Goal: Information Seeking & Learning: Learn about a topic

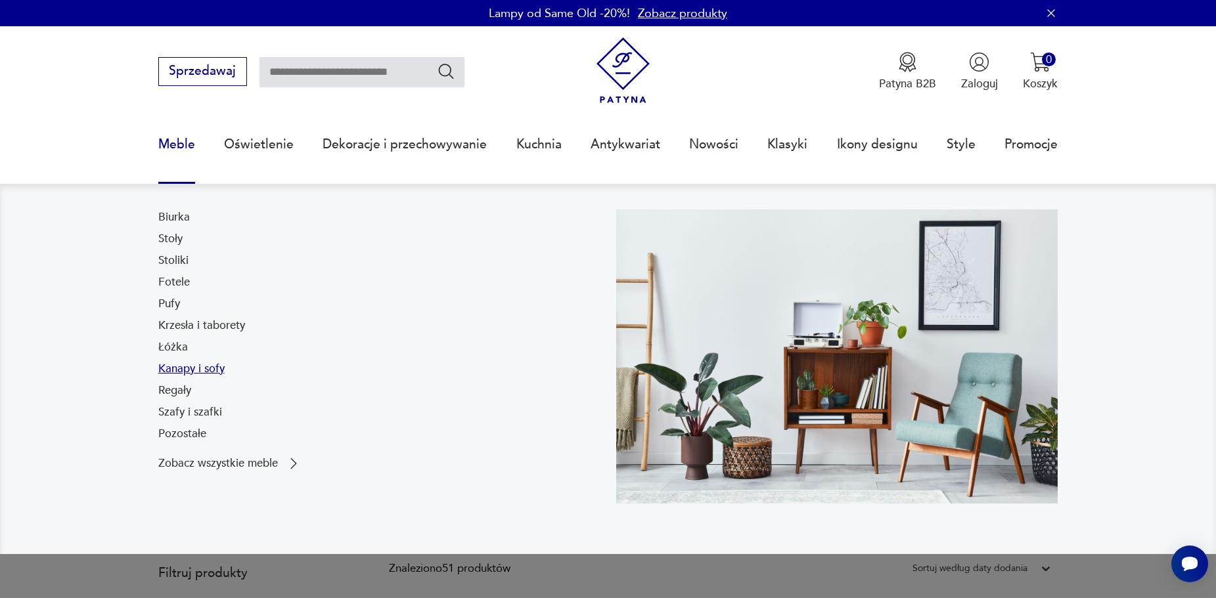
click at [198, 367] on link "Kanapy i sofy" at bounding box center [191, 369] width 66 height 16
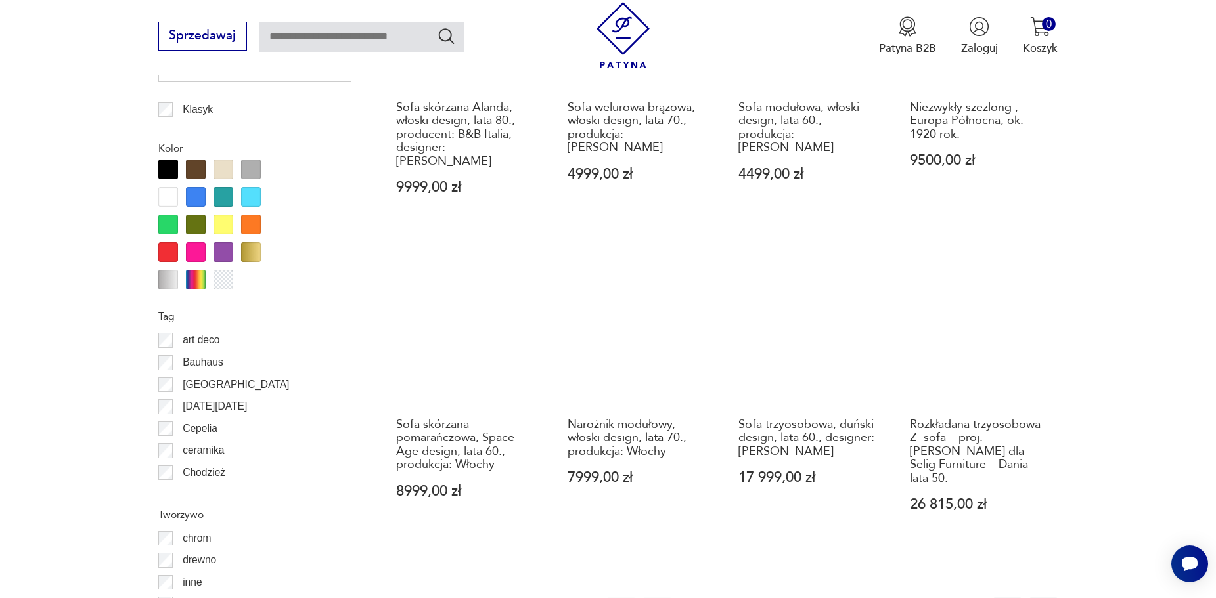
scroll to position [1516, 0]
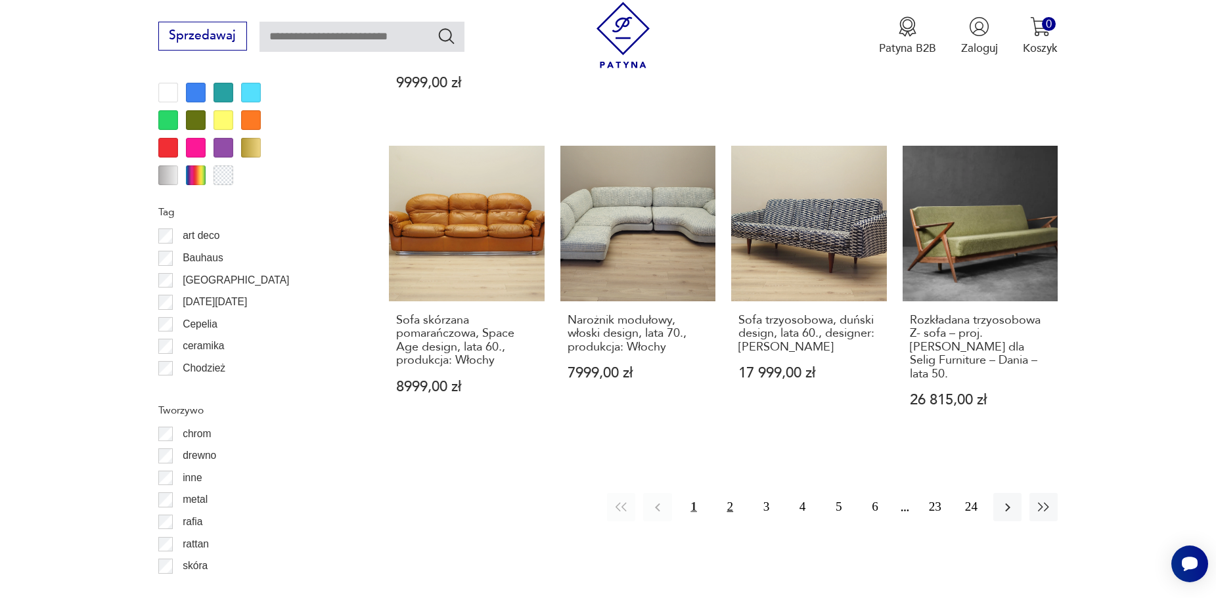
click at [738, 493] on button "2" at bounding box center [730, 507] width 28 height 28
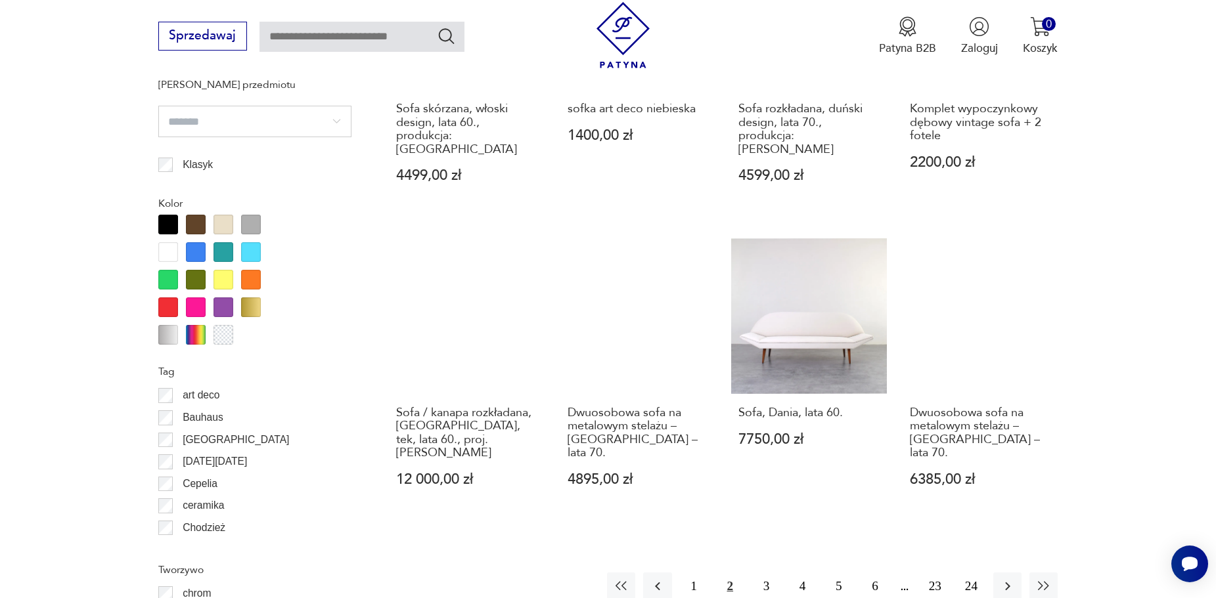
scroll to position [1685, 0]
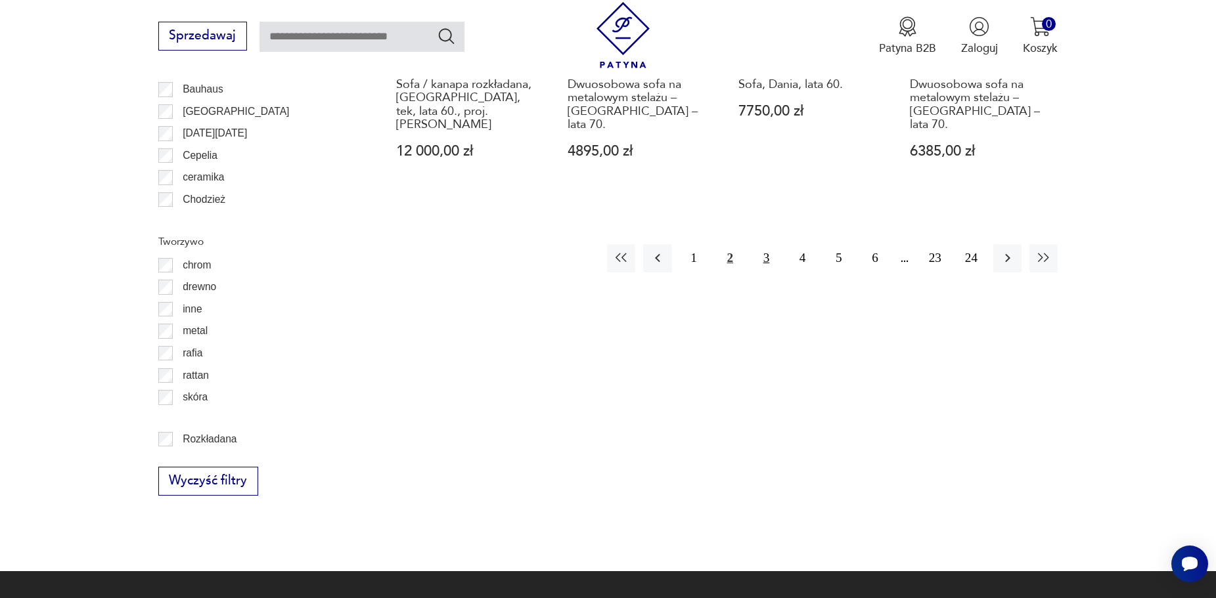
click at [767, 244] on button "3" at bounding box center [766, 258] width 28 height 28
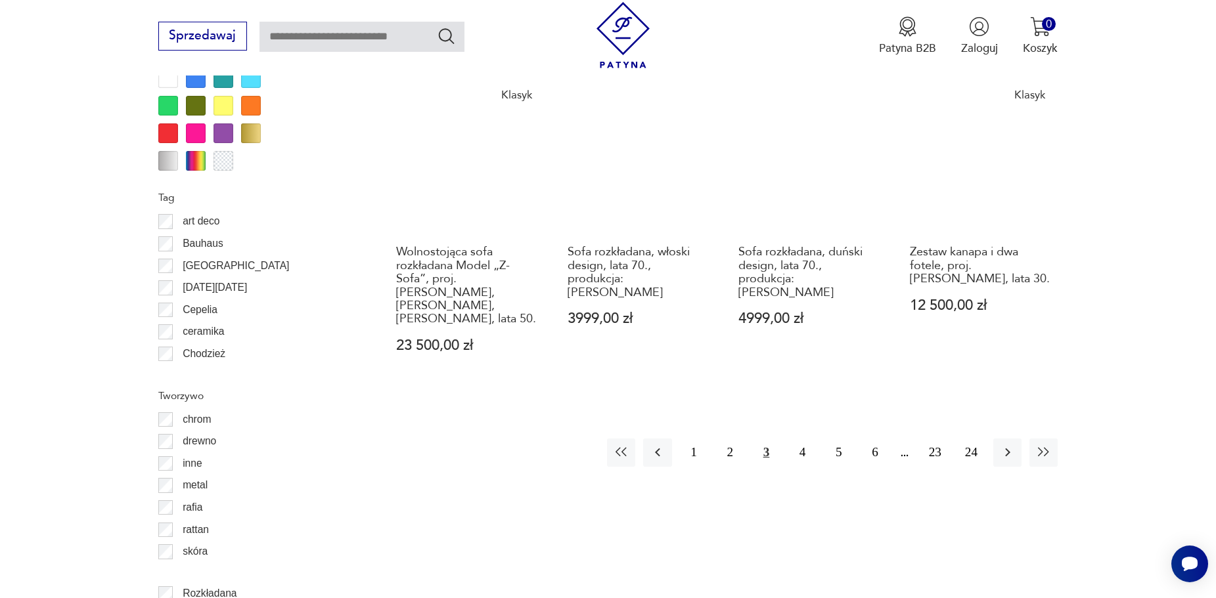
scroll to position [1553, 0]
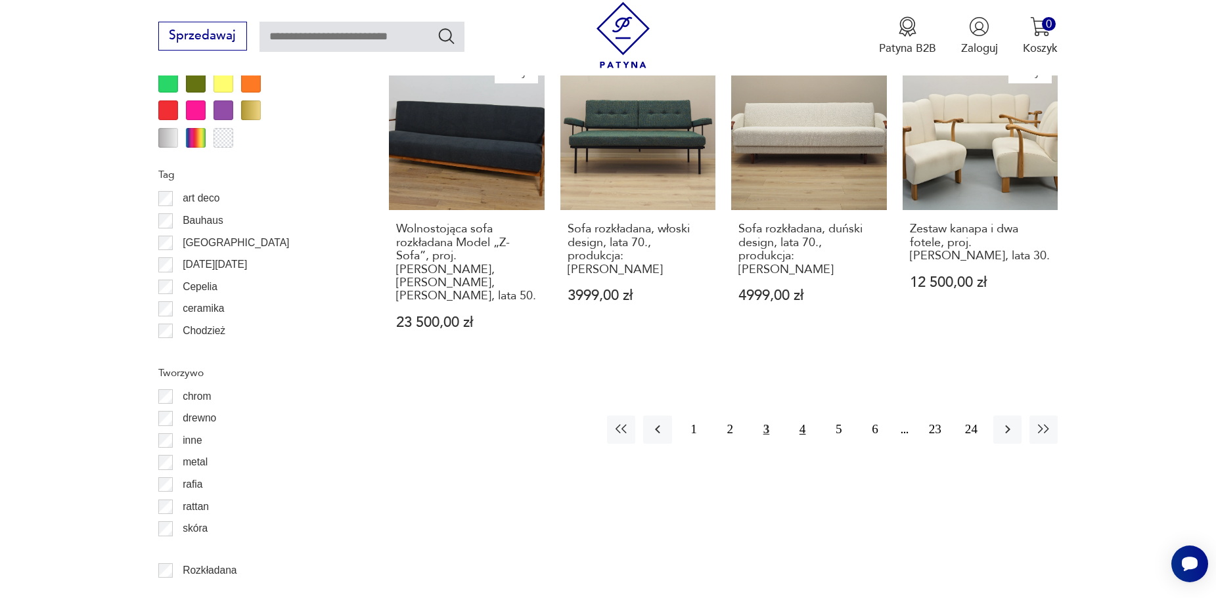
click at [798, 416] on button "4" at bounding box center [802, 430] width 28 height 28
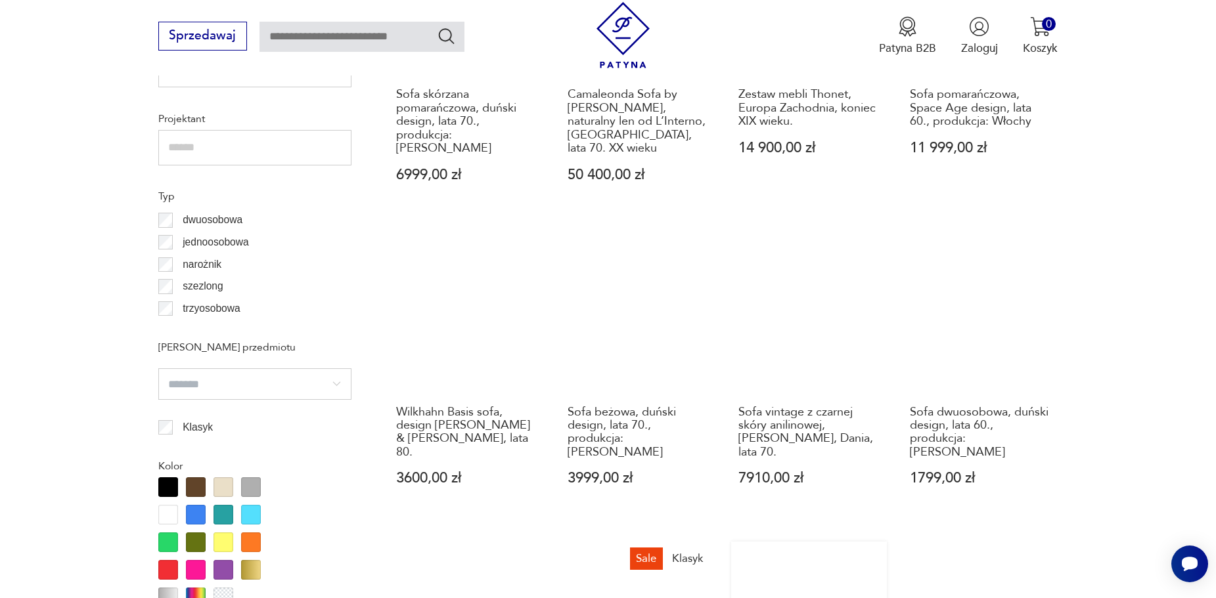
scroll to position [1422, 0]
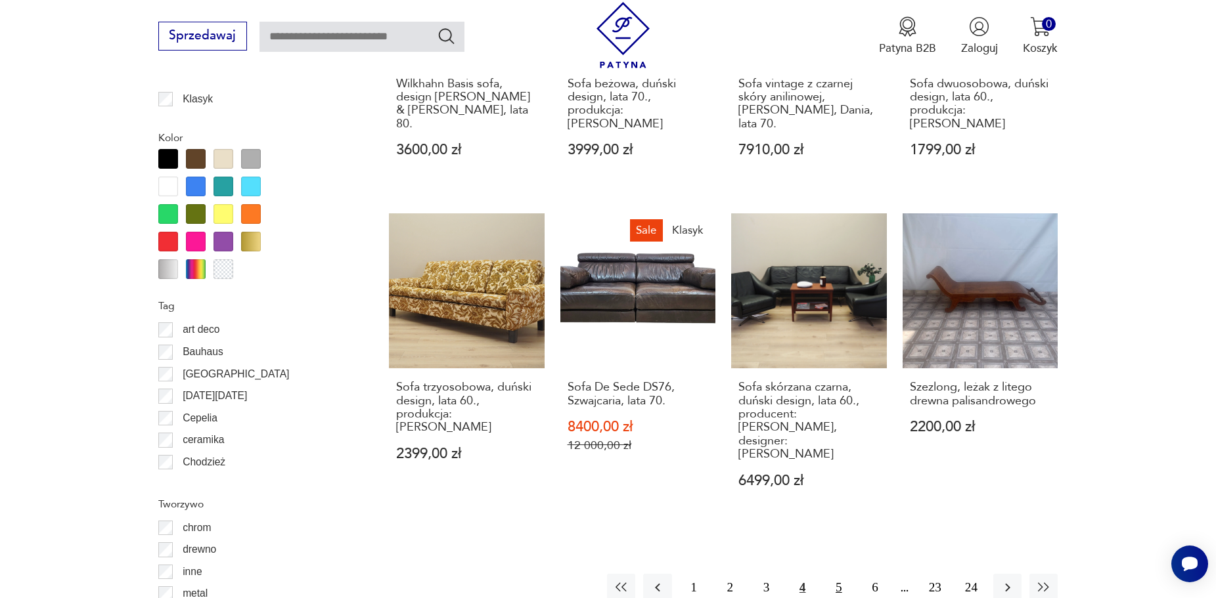
click at [838, 574] on button "5" at bounding box center [838, 588] width 28 height 28
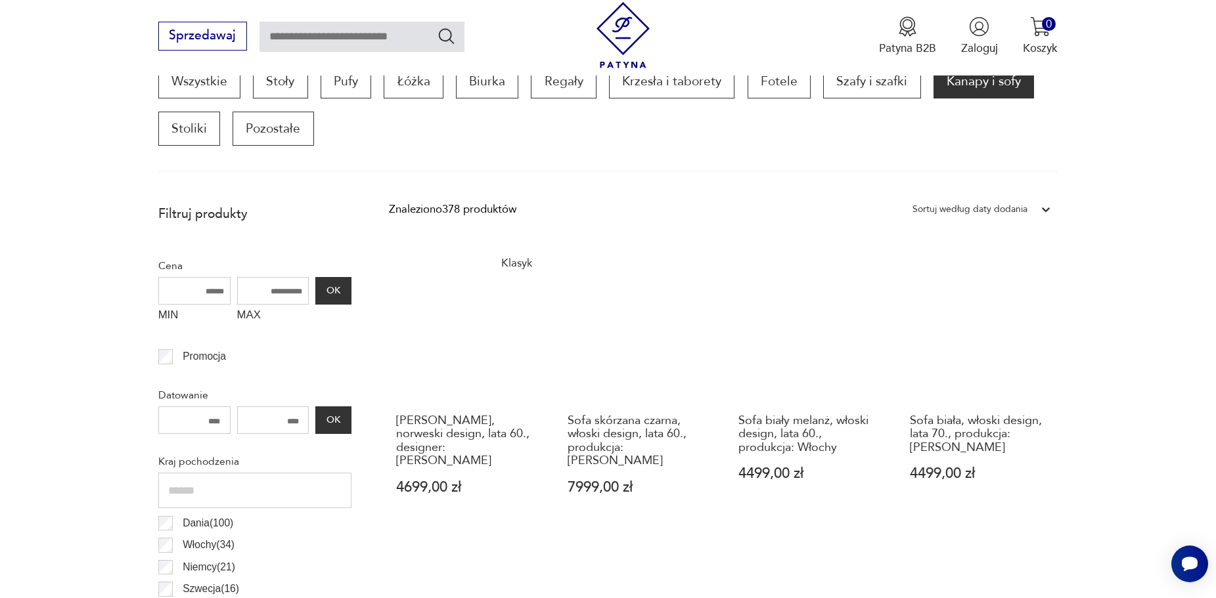
scroll to position [174, 0]
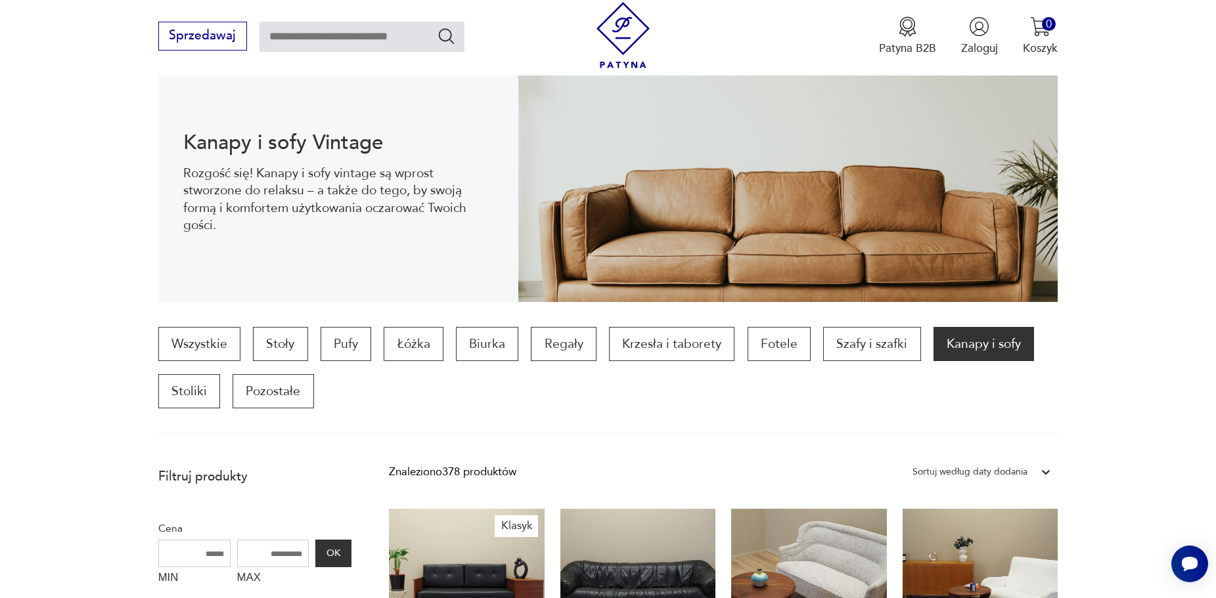
click at [303, 53] on div "Sprzedawaj Patyna B2B Zaloguj 0 Koszyk Twój koszyk ( 0 ) Brak produktów w koszy…" at bounding box center [608, 38] width 1216 height 76
click at [305, 43] on input "text" at bounding box center [361, 37] width 205 height 30
type input "*****"
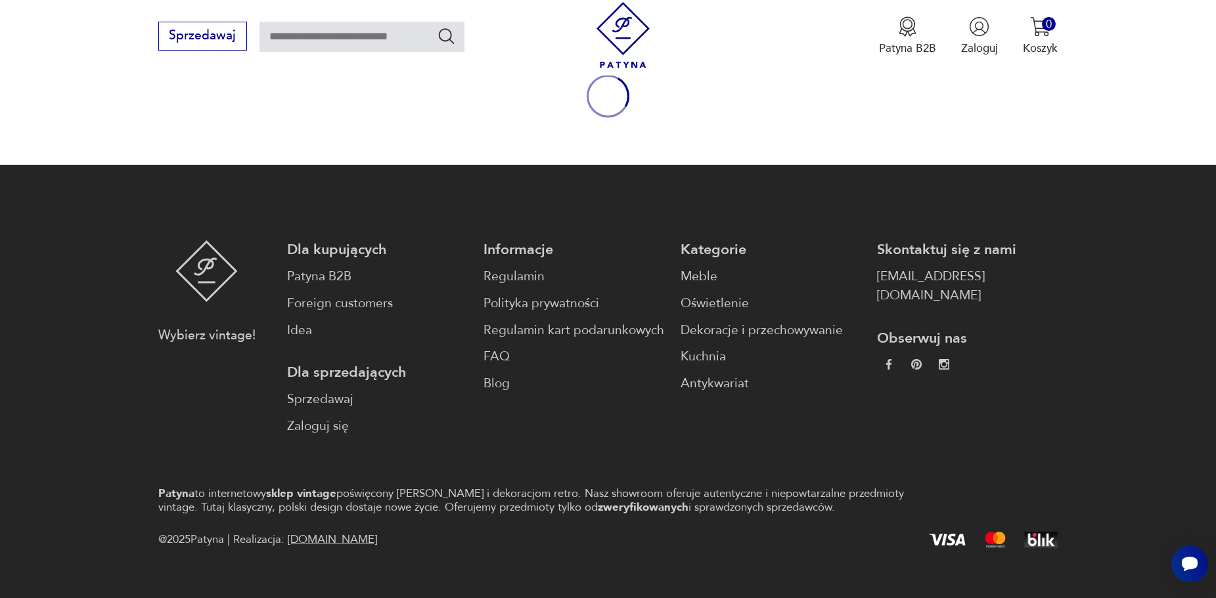
type input "*****"
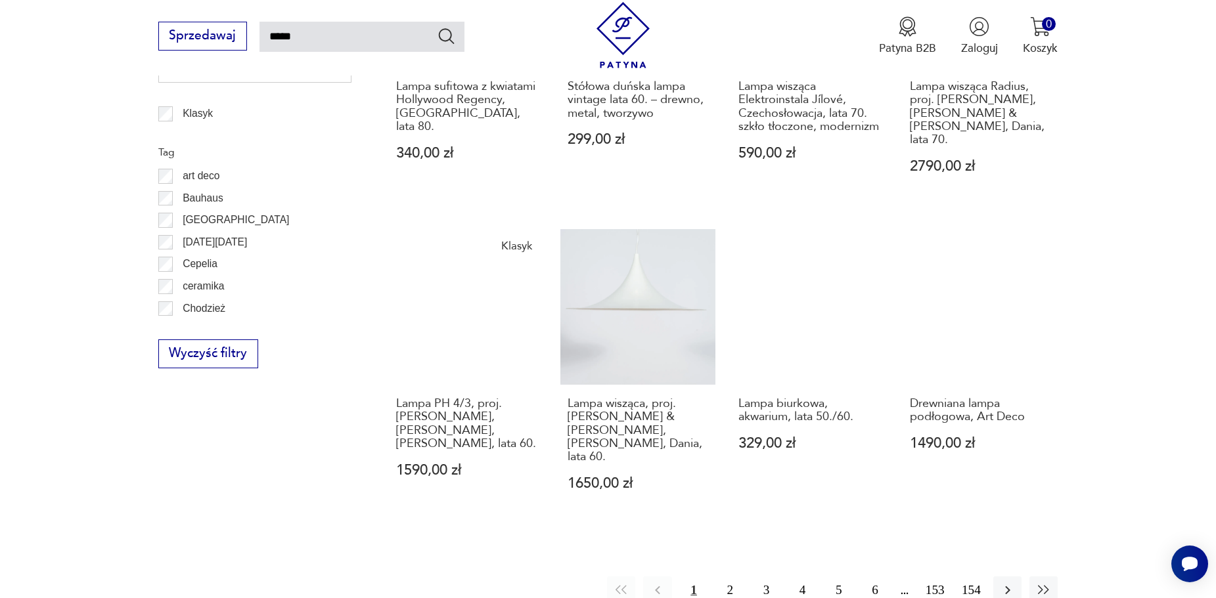
scroll to position [1011, 0]
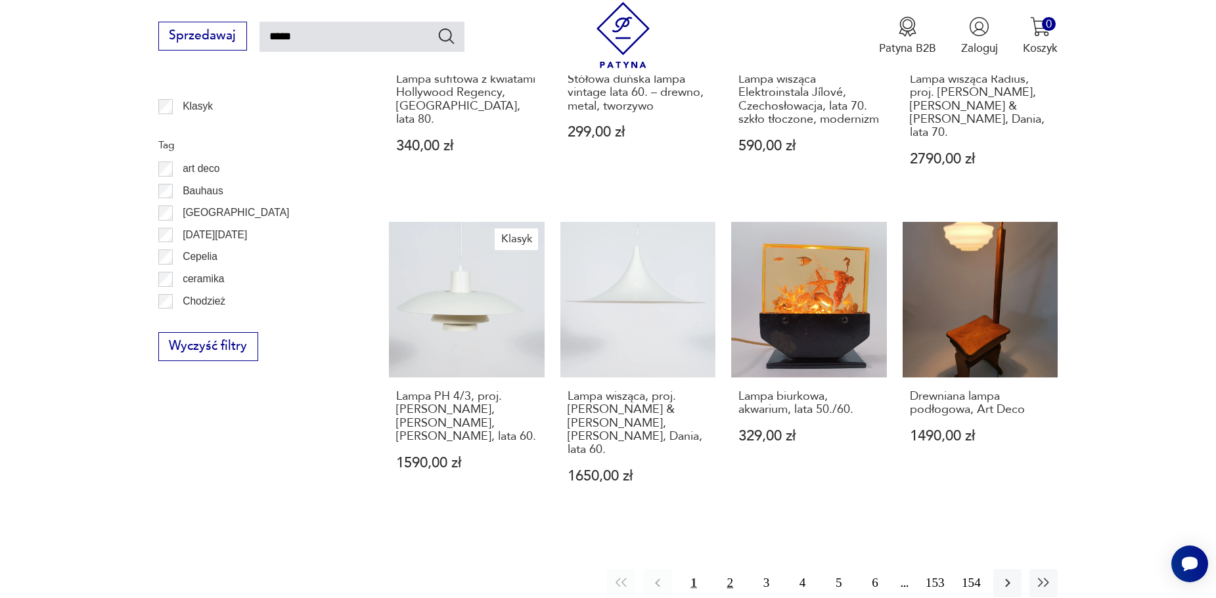
click at [732, 569] on button "2" at bounding box center [730, 583] width 28 height 28
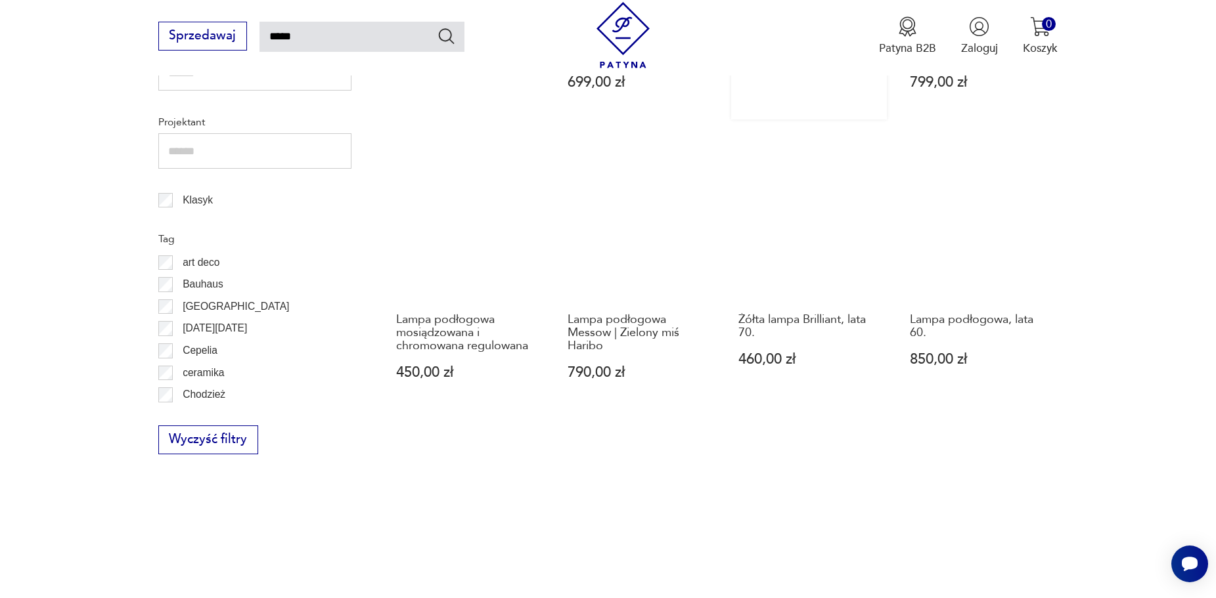
scroll to position [1060, 0]
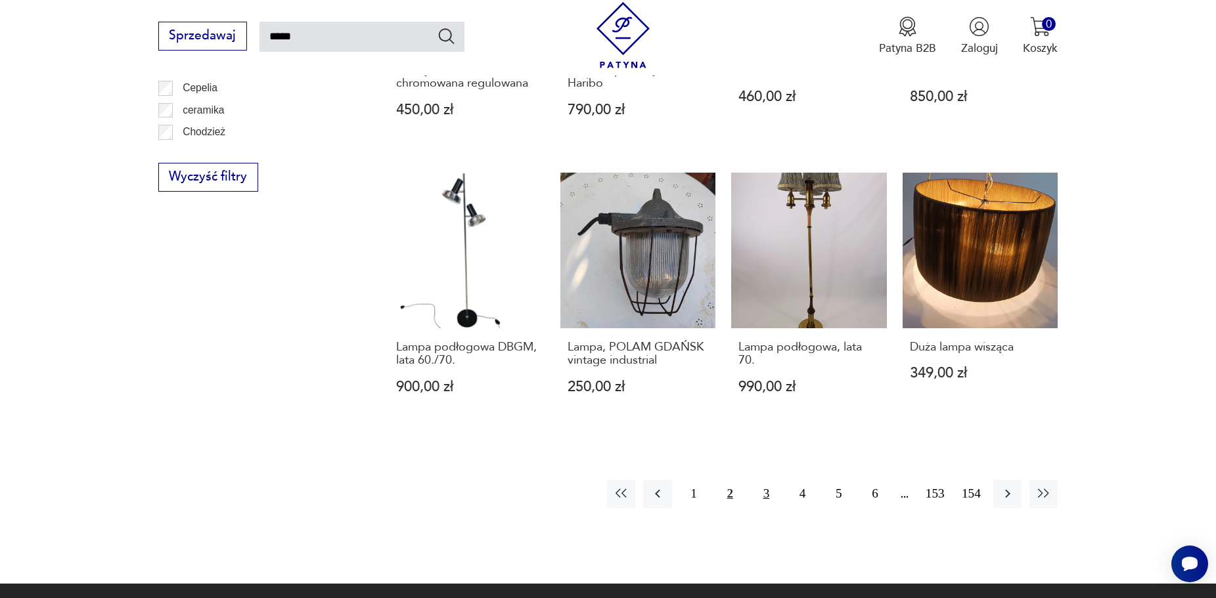
click at [773, 480] on button "3" at bounding box center [766, 494] width 28 height 28
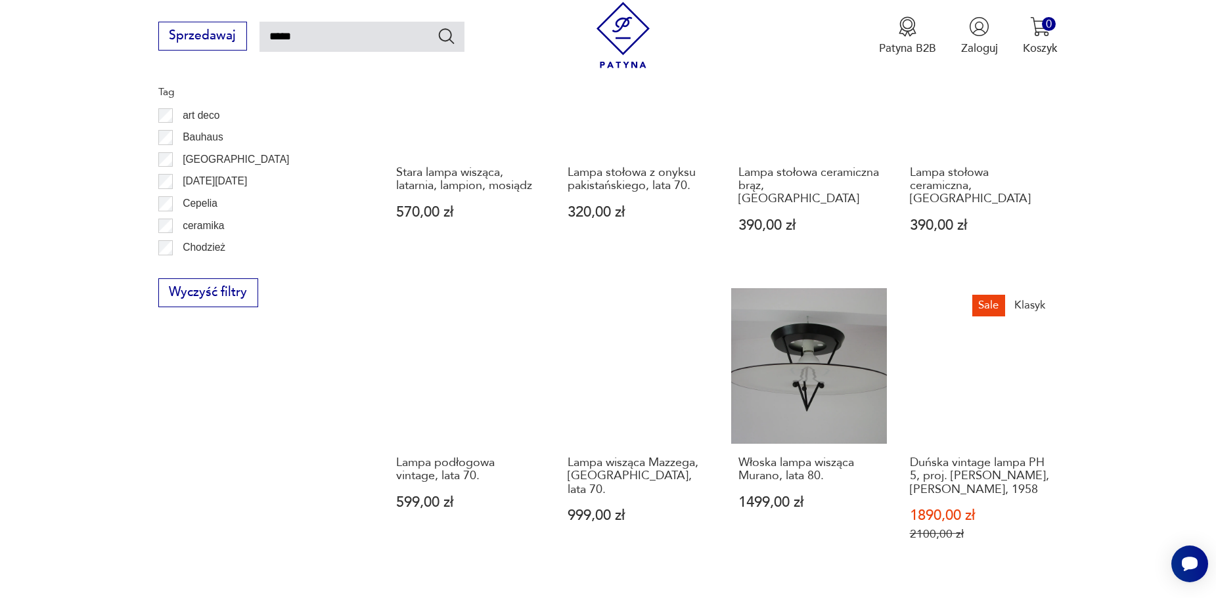
scroll to position [1126, 0]
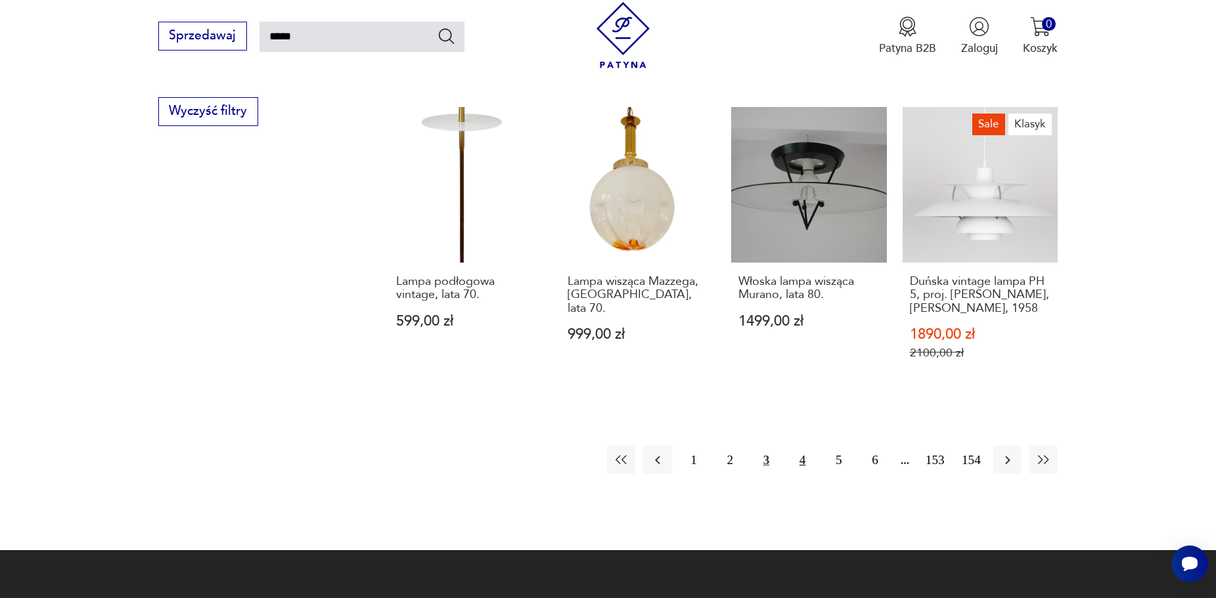
click at [799, 446] on button "4" at bounding box center [802, 460] width 28 height 28
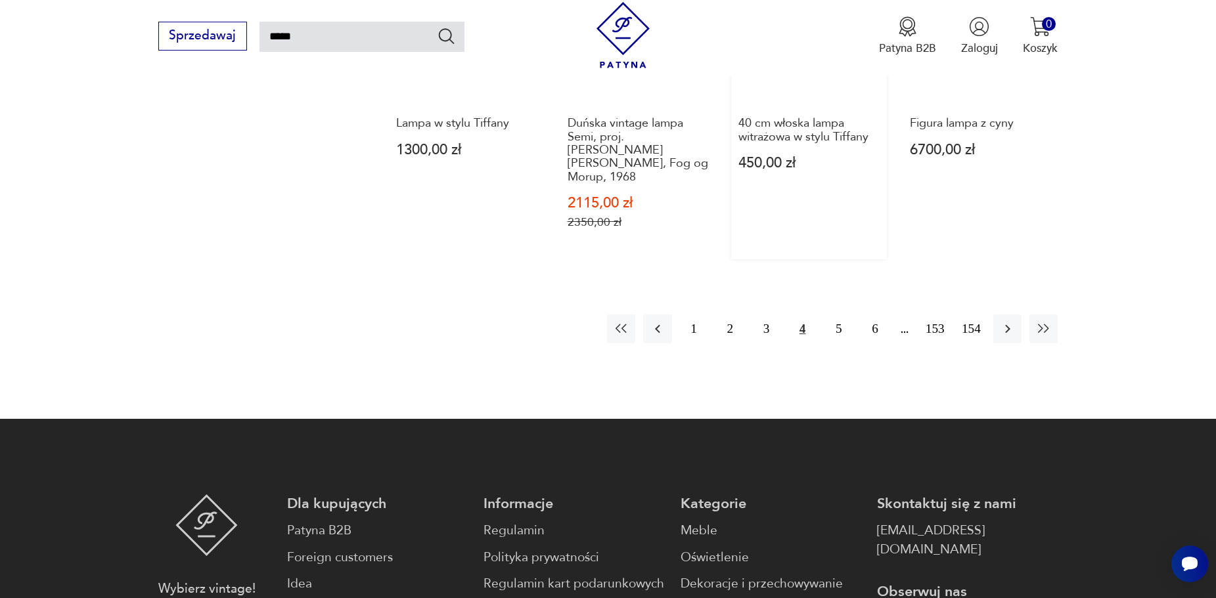
scroll to position [1323, 0]
